Goal: Information Seeking & Learning: Learn about a topic

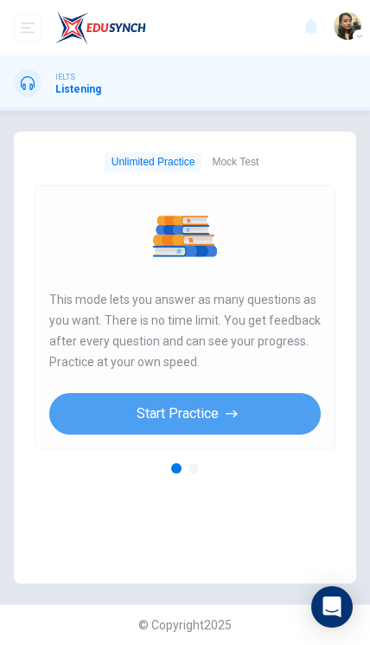
click at [95, 401] on button "Start Practice" at bounding box center [185, 414] width 272 height 42
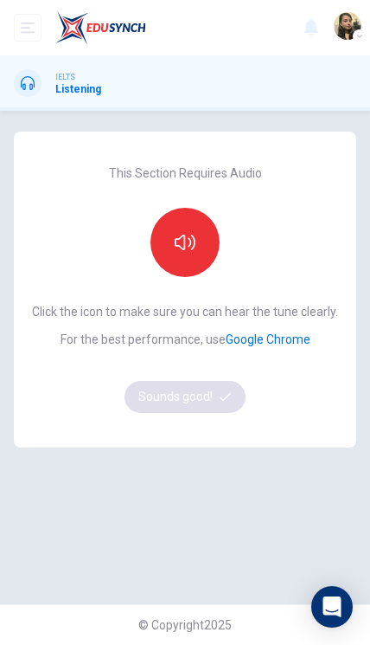
click at [24, 38] on button "open mobile menu" at bounding box center [28, 28] width 28 height 28
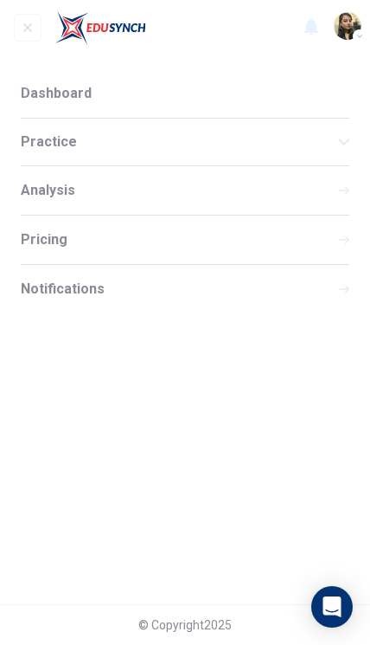
click at [71, 132] on div "Practice" at bounding box center [185, 142] width 329 height 47
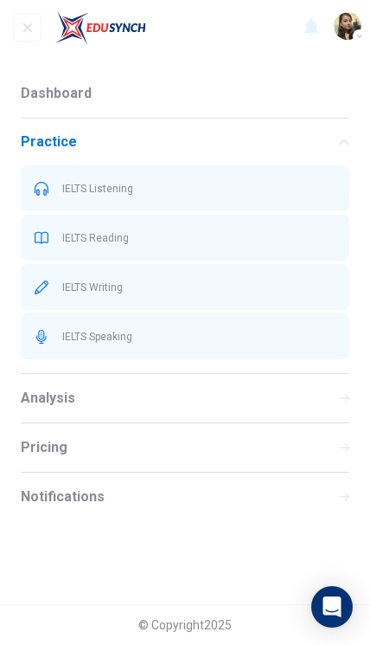
click at [106, 245] on div "IELTS Reading" at bounding box center [185, 238] width 329 height 46
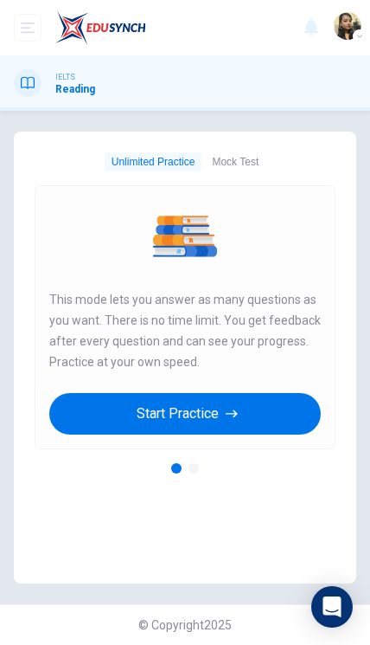
click at [132, 402] on button "Start Practice" at bounding box center [185, 414] width 272 height 42
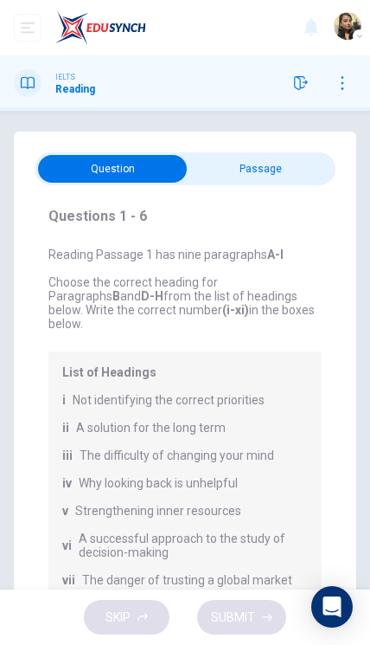
click at [298, 171] on input "checkbox" at bounding box center [113, 169] width 452 height 28
checkbox input "true"
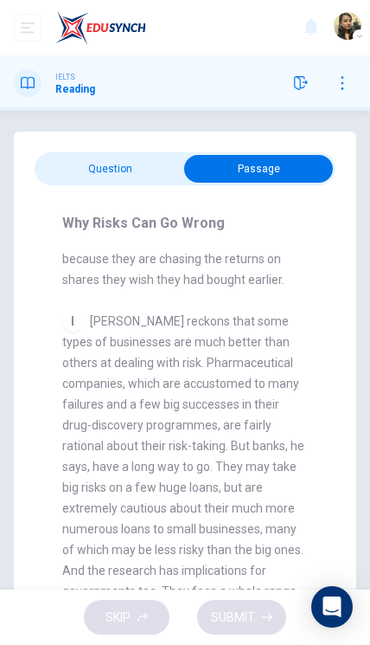
click at [39, 24] on button "open mobile menu" at bounding box center [28, 28] width 28 height 28
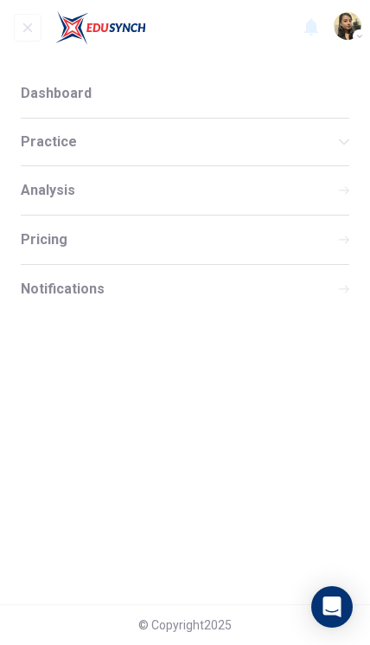
scroll to position [2733, 0]
click at [183, 239] on li "Pricing" at bounding box center [185, 239] width 329 height 48
